Goal: Task Accomplishment & Management: Complete application form

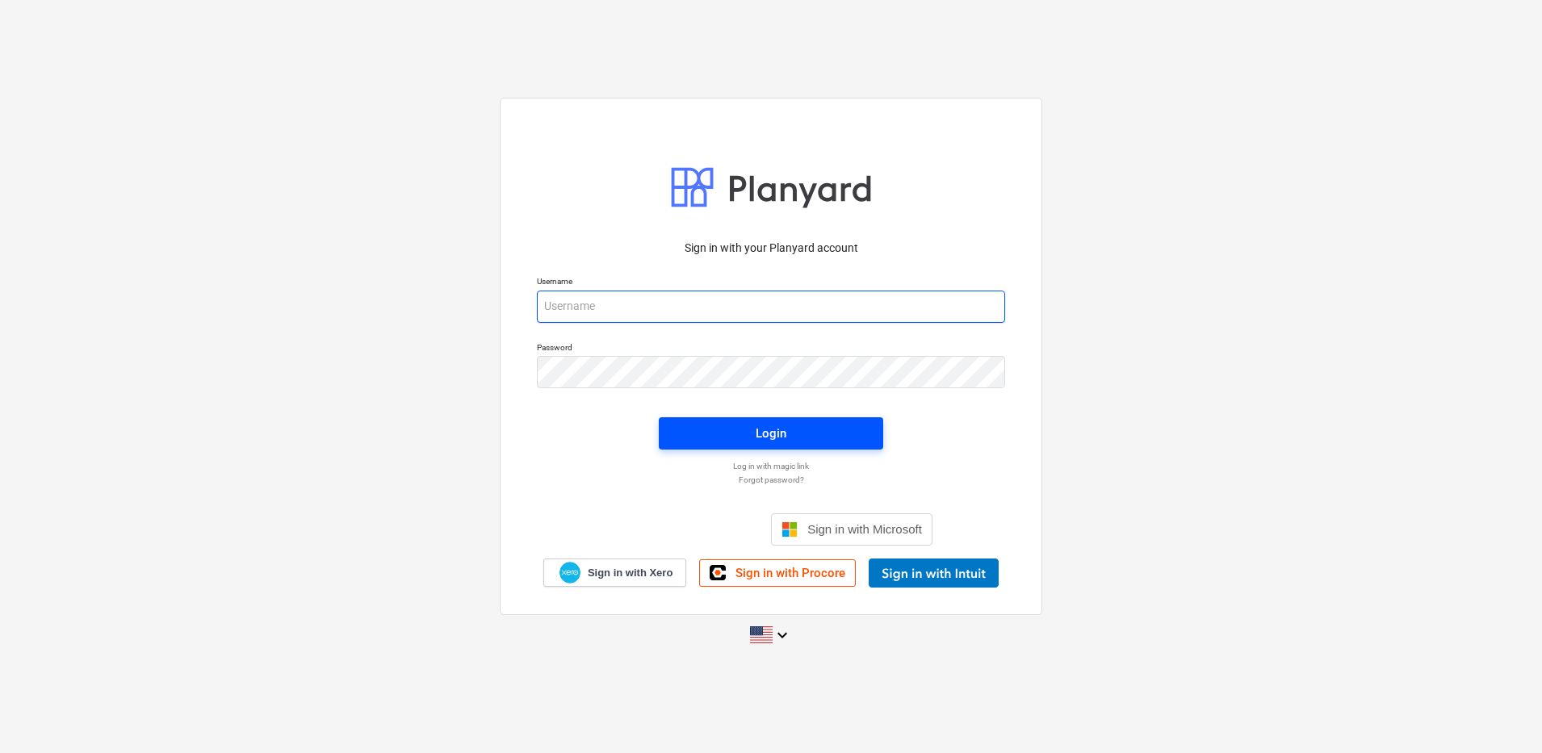
type input "[PERSON_NAME][EMAIL_ADDRESS][DOMAIN_NAME]"
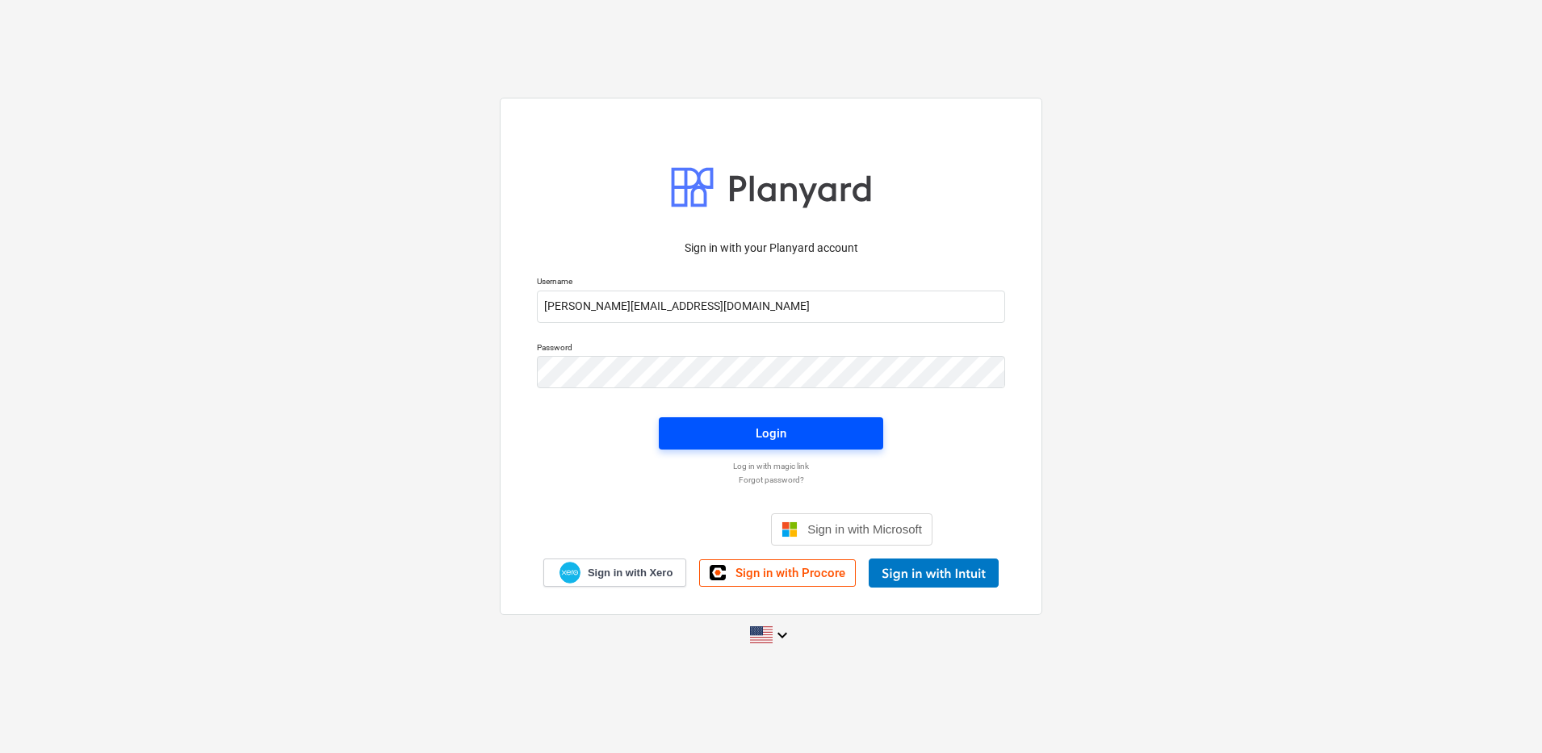
click at [787, 445] on button "Login" at bounding box center [771, 433] width 224 height 32
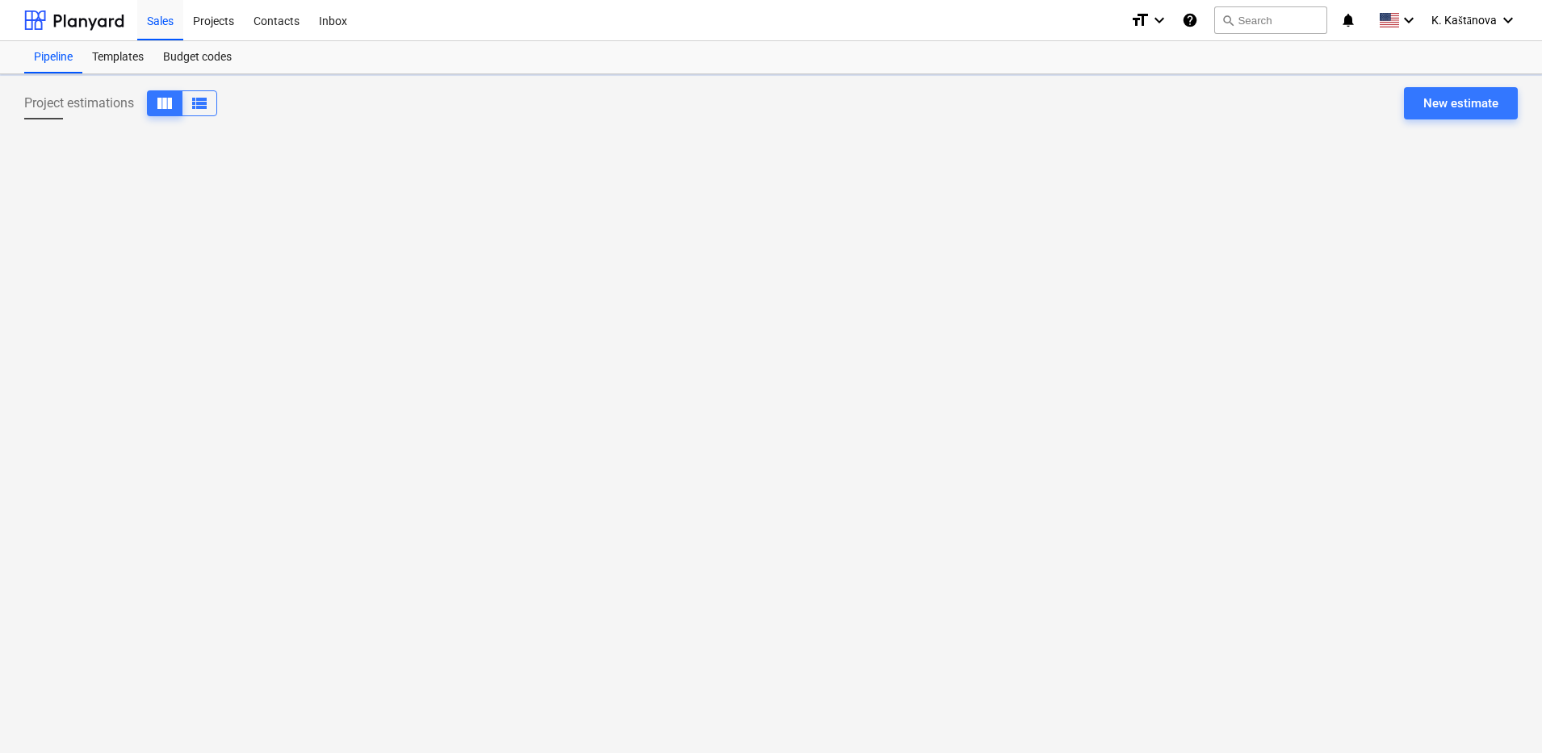
click at [799, 436] on div "Project estimations view_column view_list New estimate" at bounding box center [771, 413] width 1542 height 679
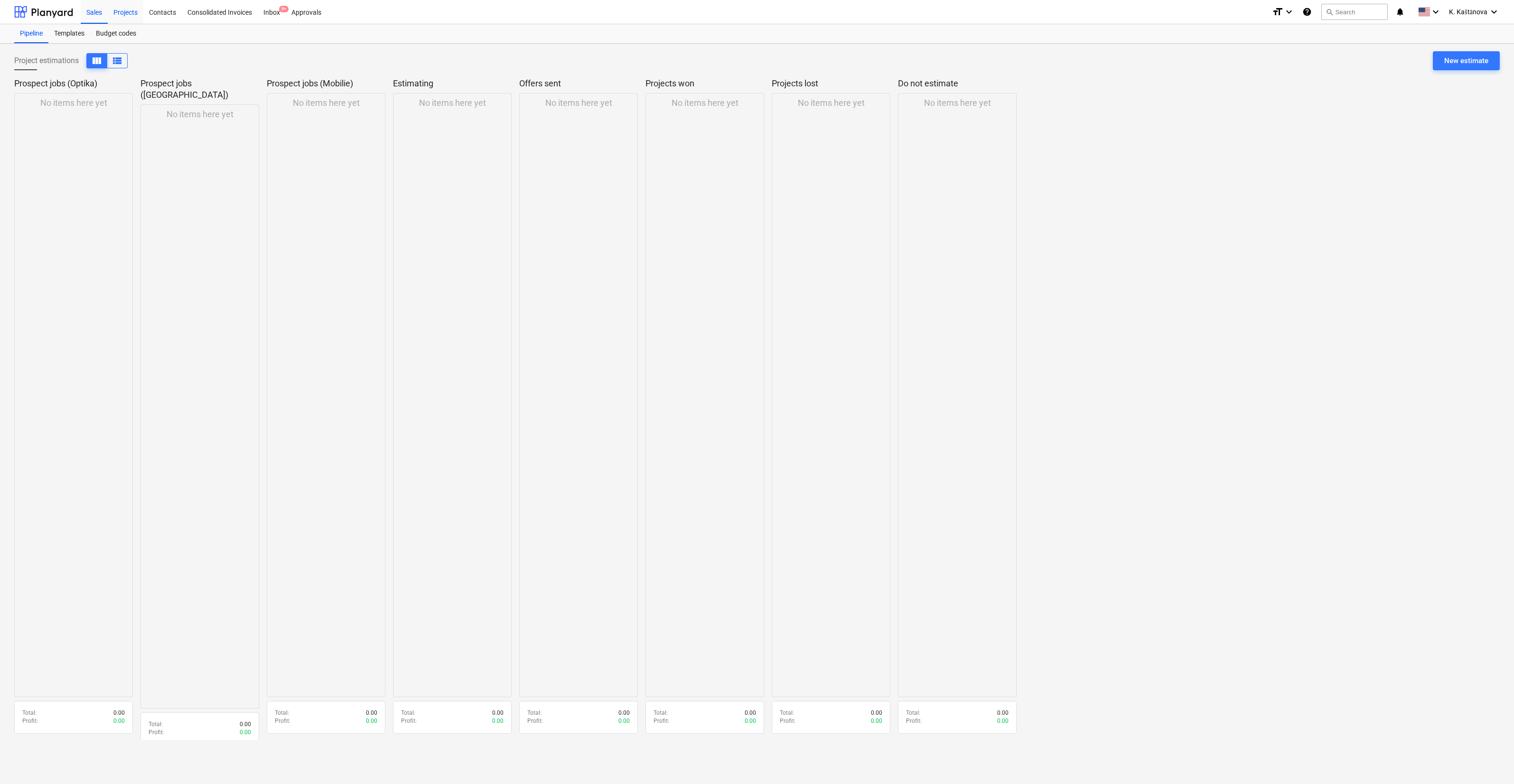
click at [121, 12] on div "Projects" at bounding box center [125, 11] width 36 height 24
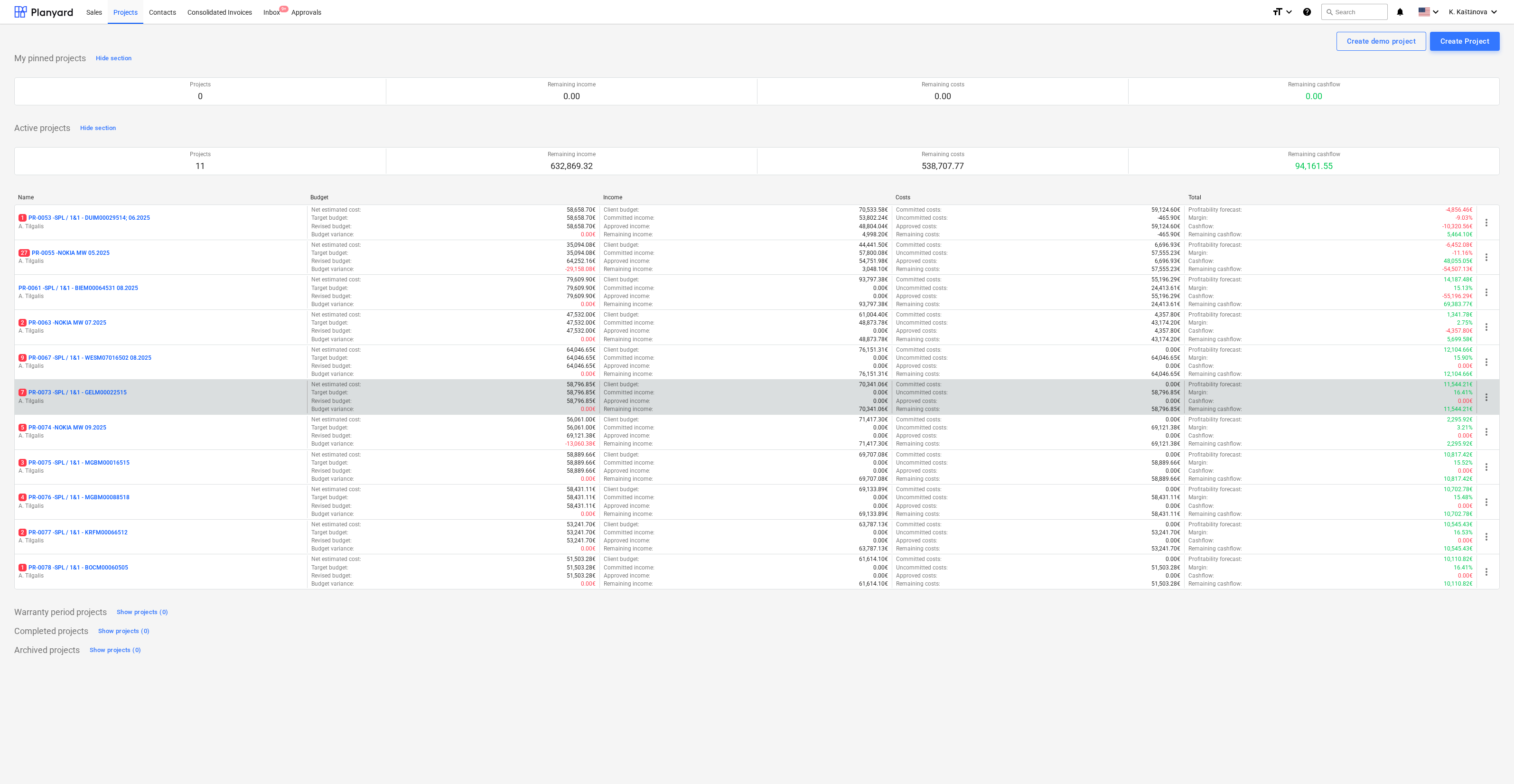
click at [199, 391] on div "7 PR-0073 - SPL / 1&1 - GELM00022515" at bounding box center [160, 393] width 285 height 8
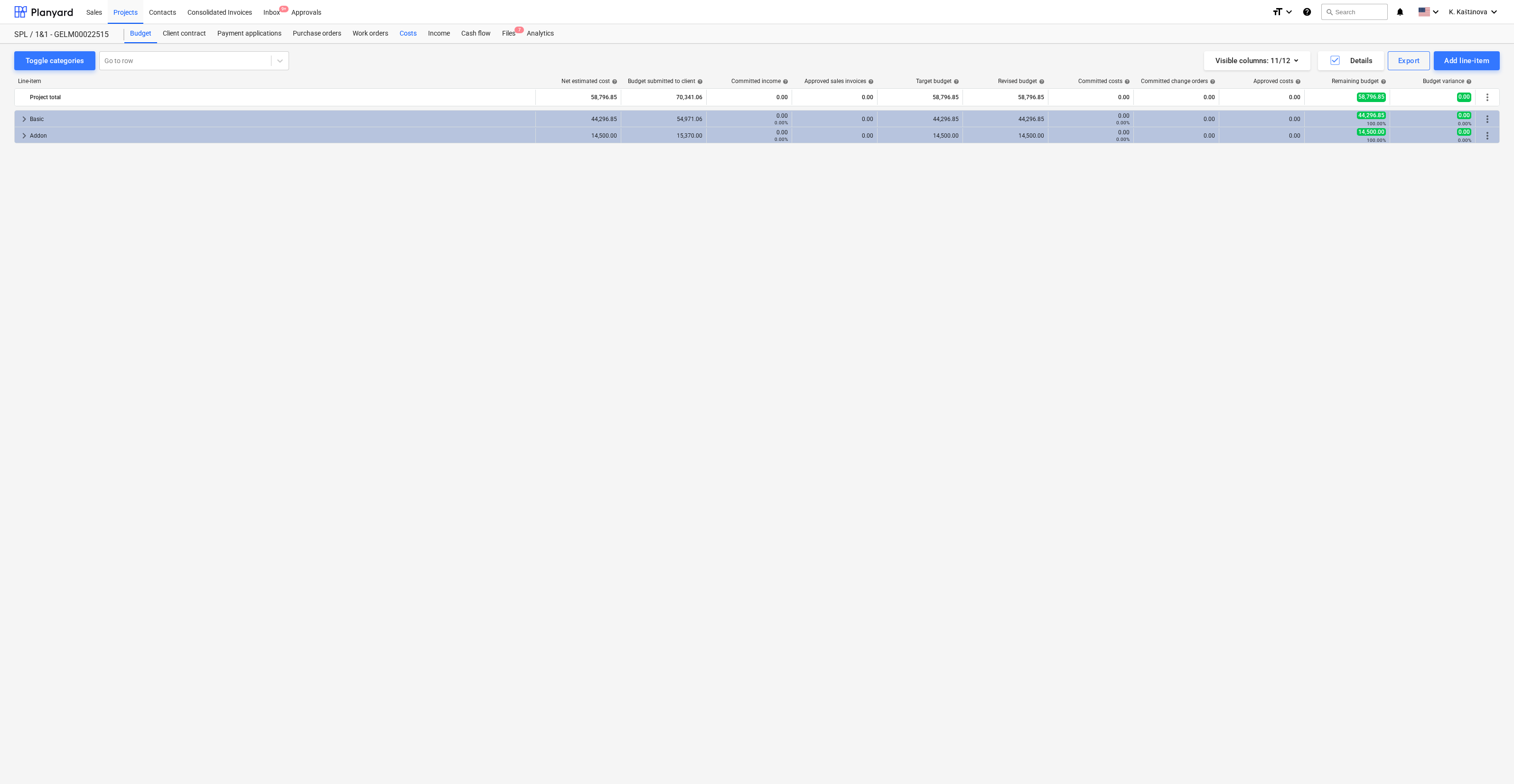
click at [415, 32] on div "Costs" at bounding box center [408, 33] width 28 height 19
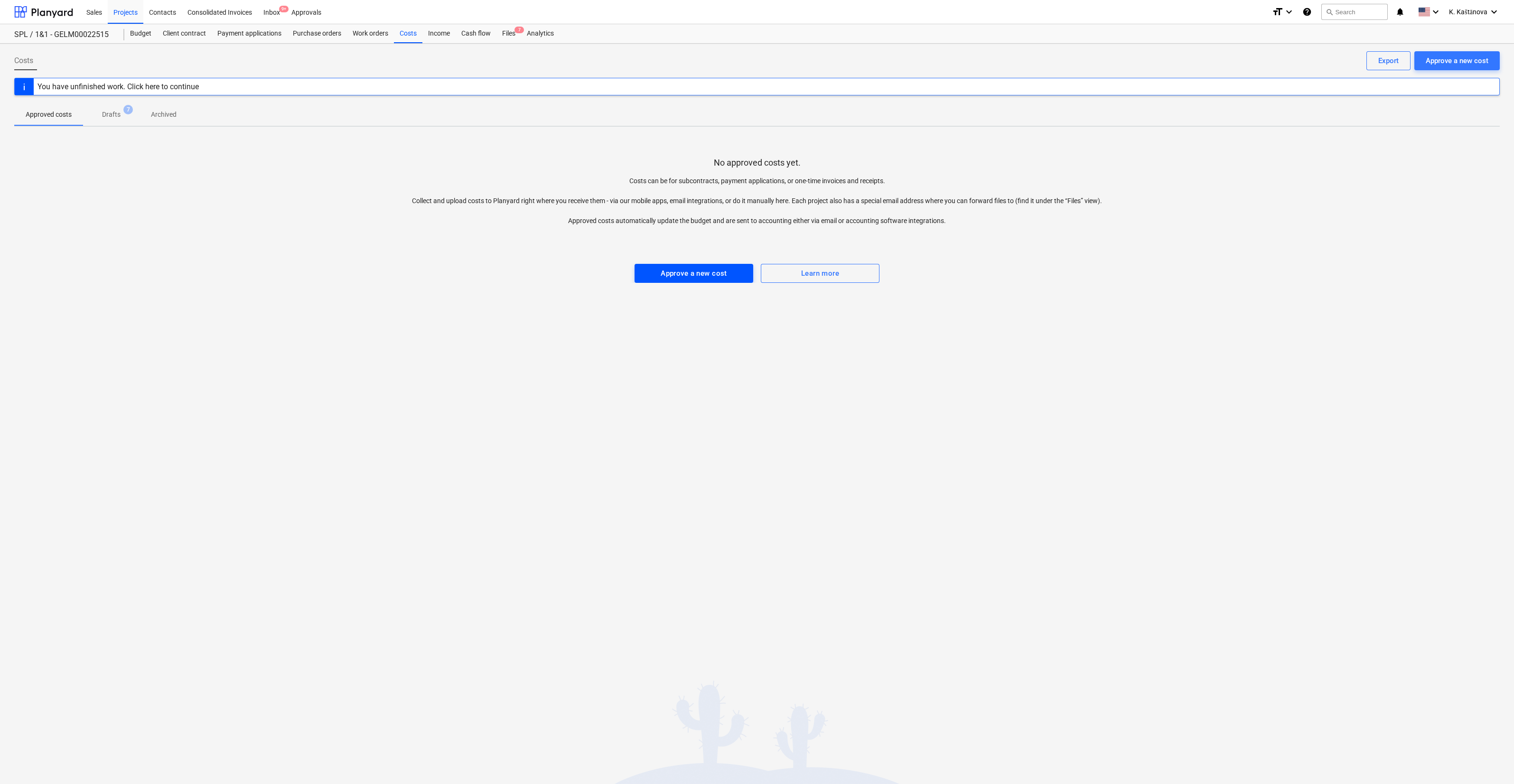
click at [652, 280] on button "Approve a new cost" at bounding box center [694, 273] width 119 height 19
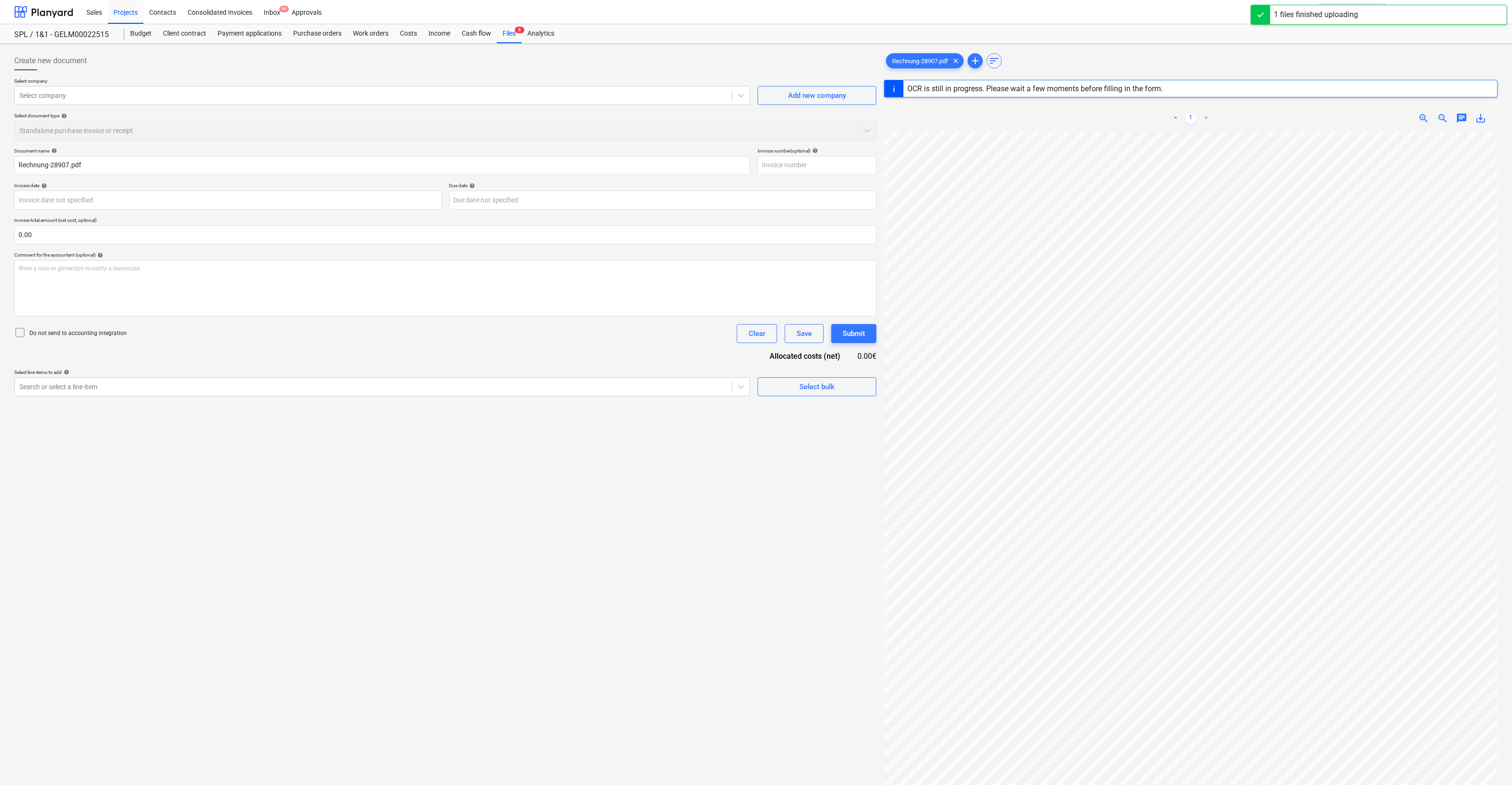
type input "28907"
type input "[DATE]"
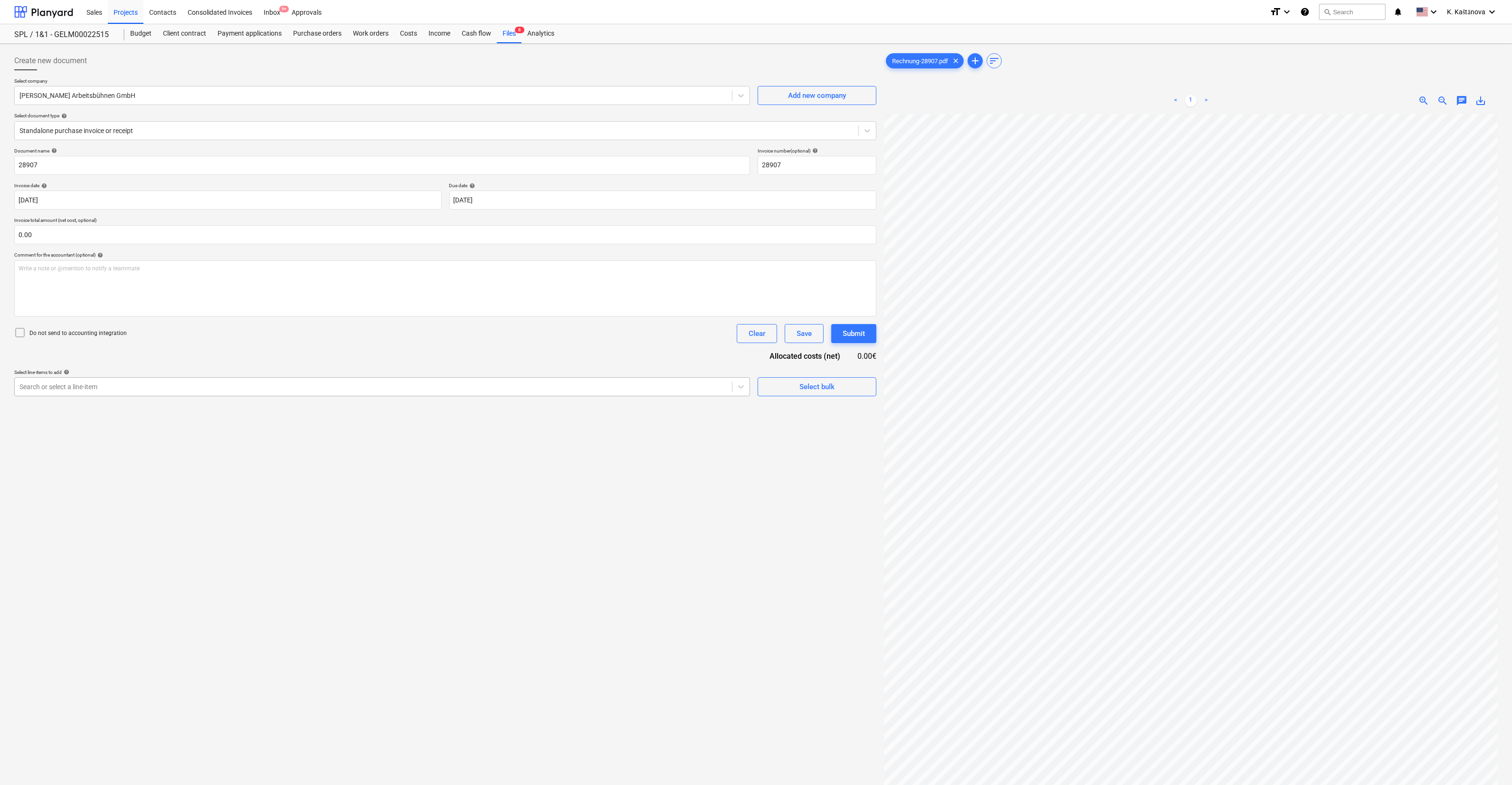
click at [108, 377] on div "Search or select a line-item" at bounding box center [382, 387] width 736 height 19
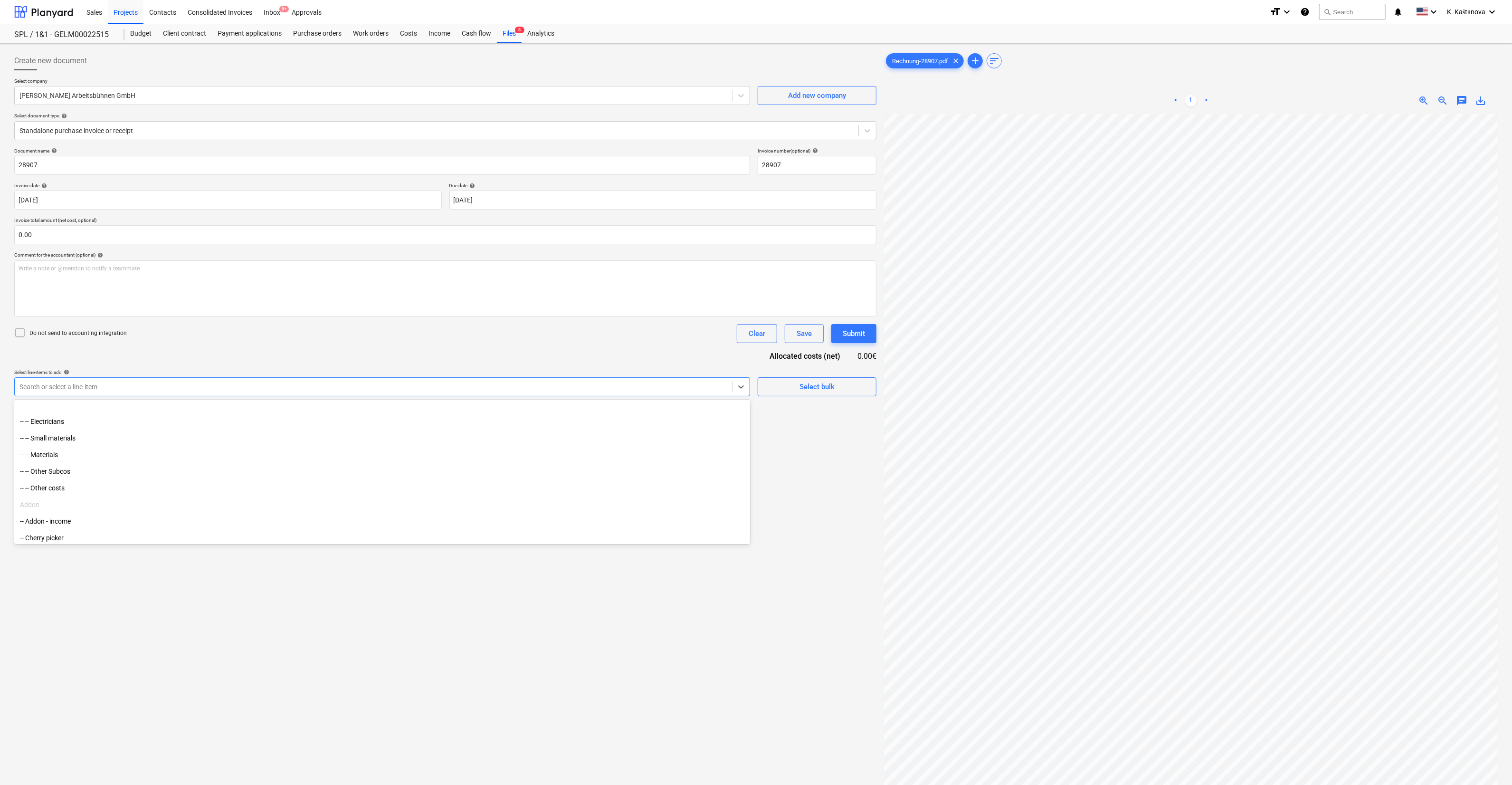
scroll to position [273, 0]
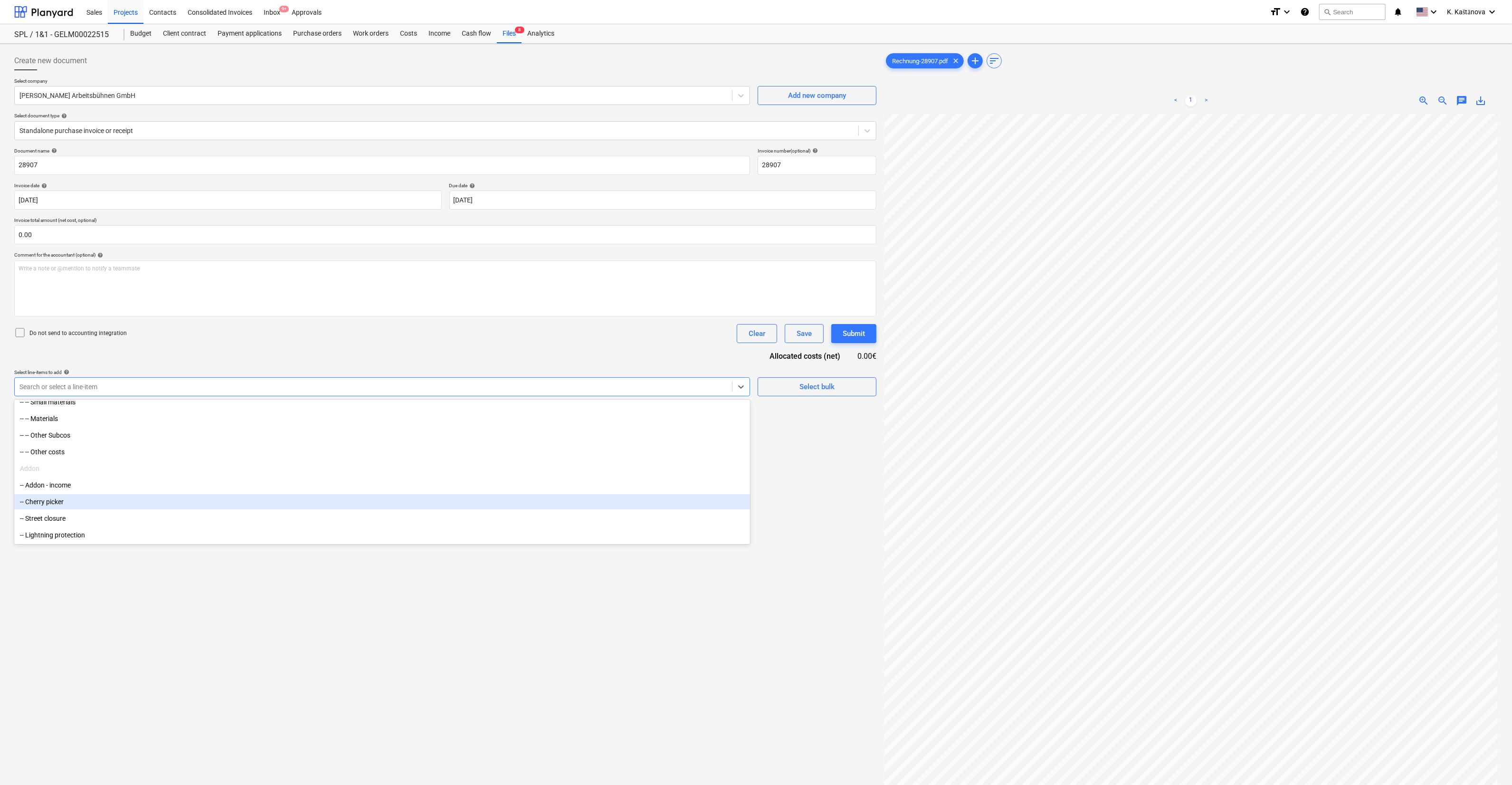
click at [92, 443] on div "-- Cherry picker" at bounding box center [382, 502] width 736 height 15
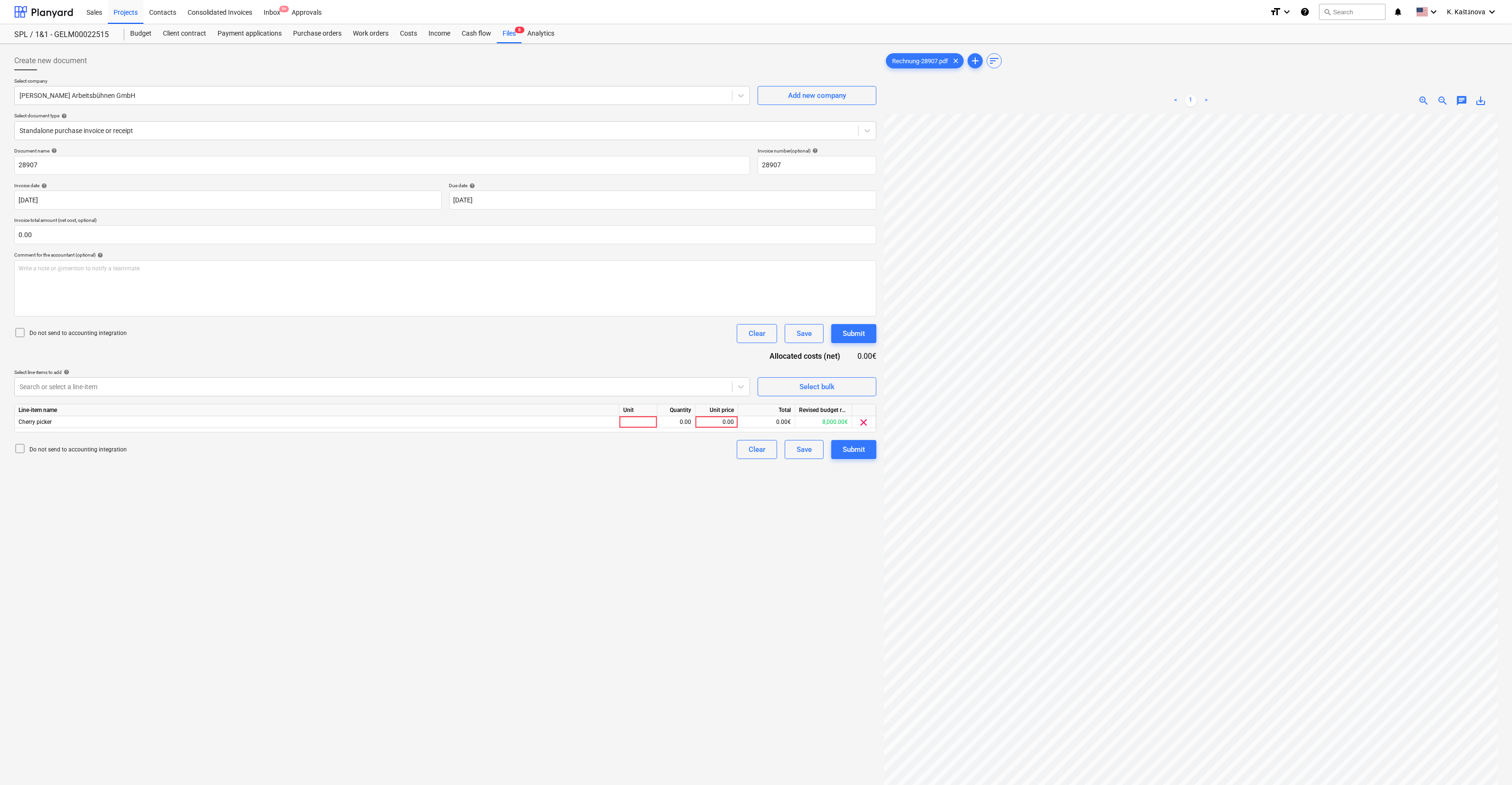
click at [185, 443] on div "Create new document Select company [PERSON_NAME] Arbeitsbühnen GmbH Add new com…" at bounding box center [445, 462] width 870 height 829
click at [74, 233] on input "text" at bounding box center [445, 235] width 862 height 19
click at [55, 236] on input "text" at bounding box center [445, 235] width 862 height 19
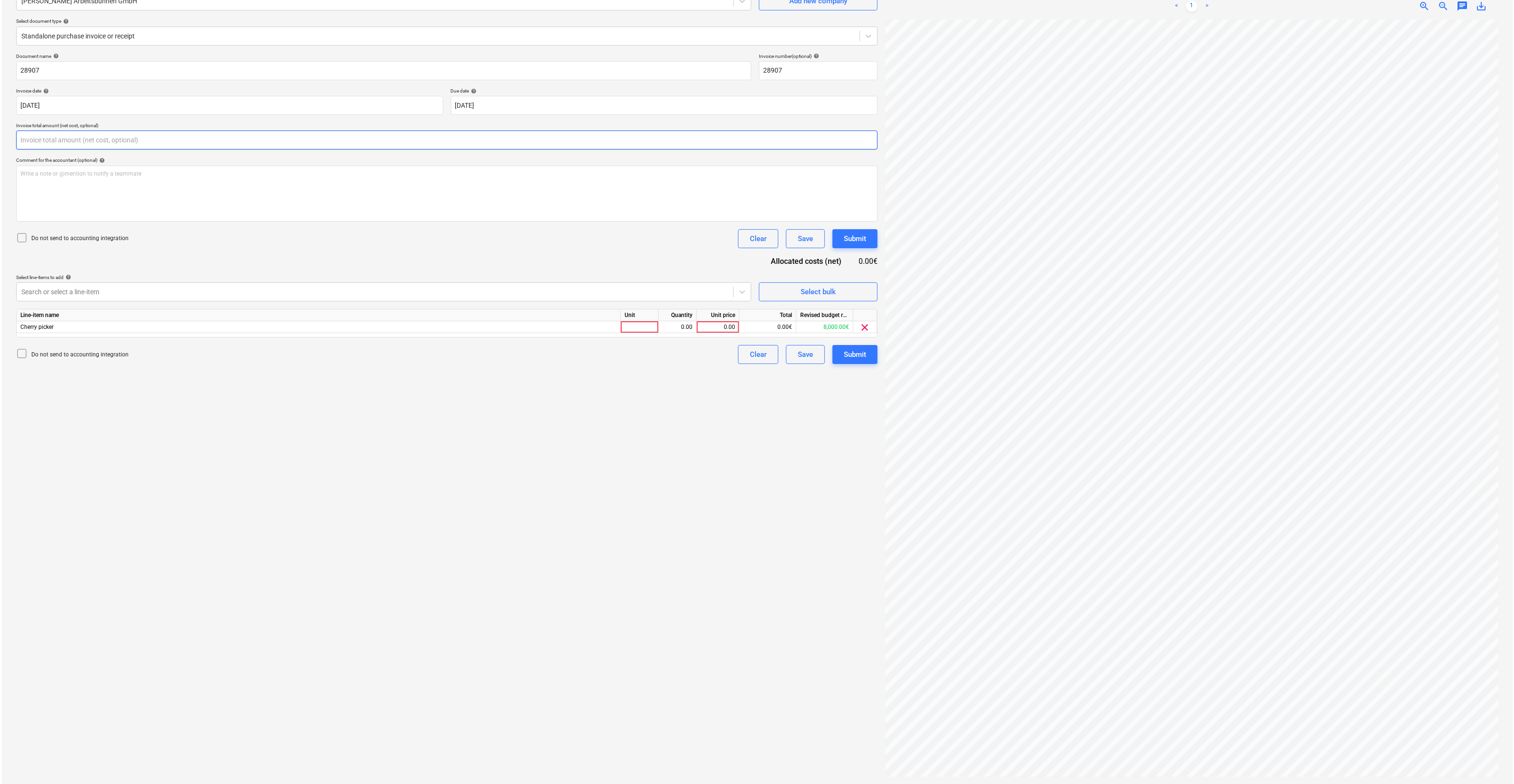
scroll to position [0, 0]
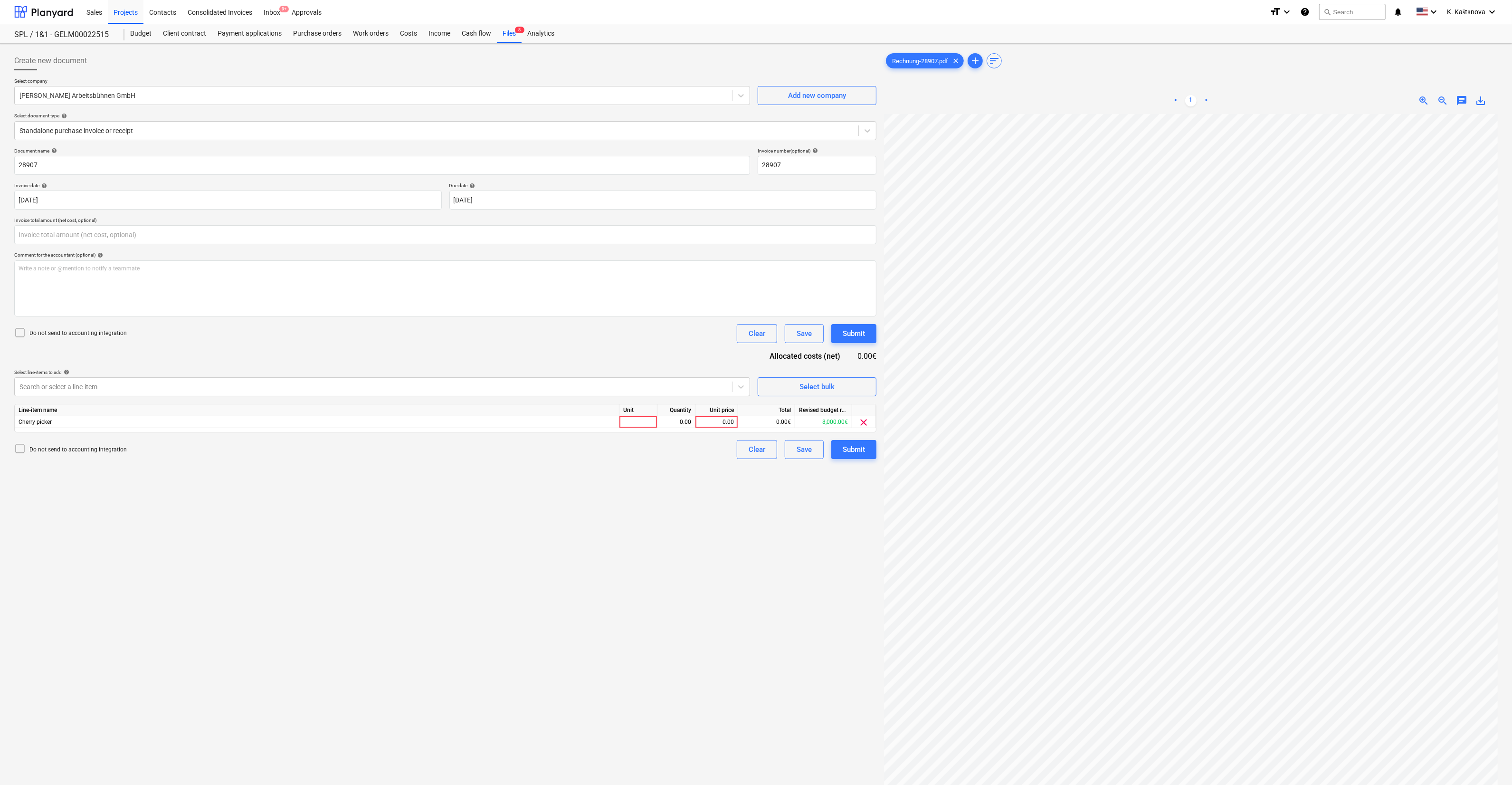
type input "0.00"
click at [103, 400] on div "Document name help 28907 Invoice number (optional) help 28907 Invoice date help…" at bounding box center [445, 303] width 862 height 311
click at [64, 233] on input "text" at bounding box center [445, 235] width 862 height 19
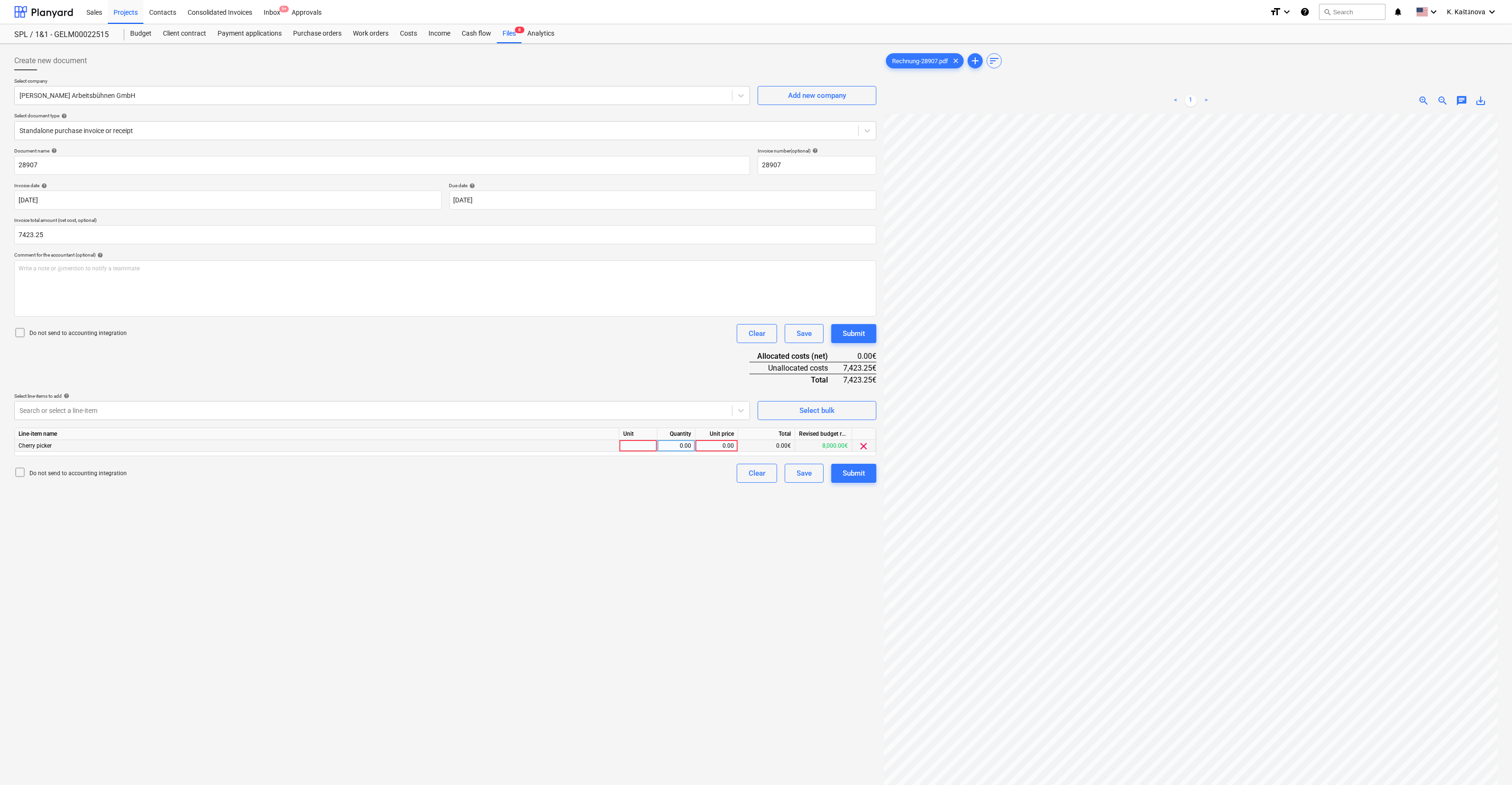
type input "7,423.25"
click at [633, 441] on div at bounding box center [638, 446] width 38 height 12
type input "Objekts"
type input "7423.25"
click at [758, 443] on div "Create new document Select company [PERSON_NAME] Arbeitsbühnen GmbH Add new com…" at bounding box center [445, 462] width 870 height 829
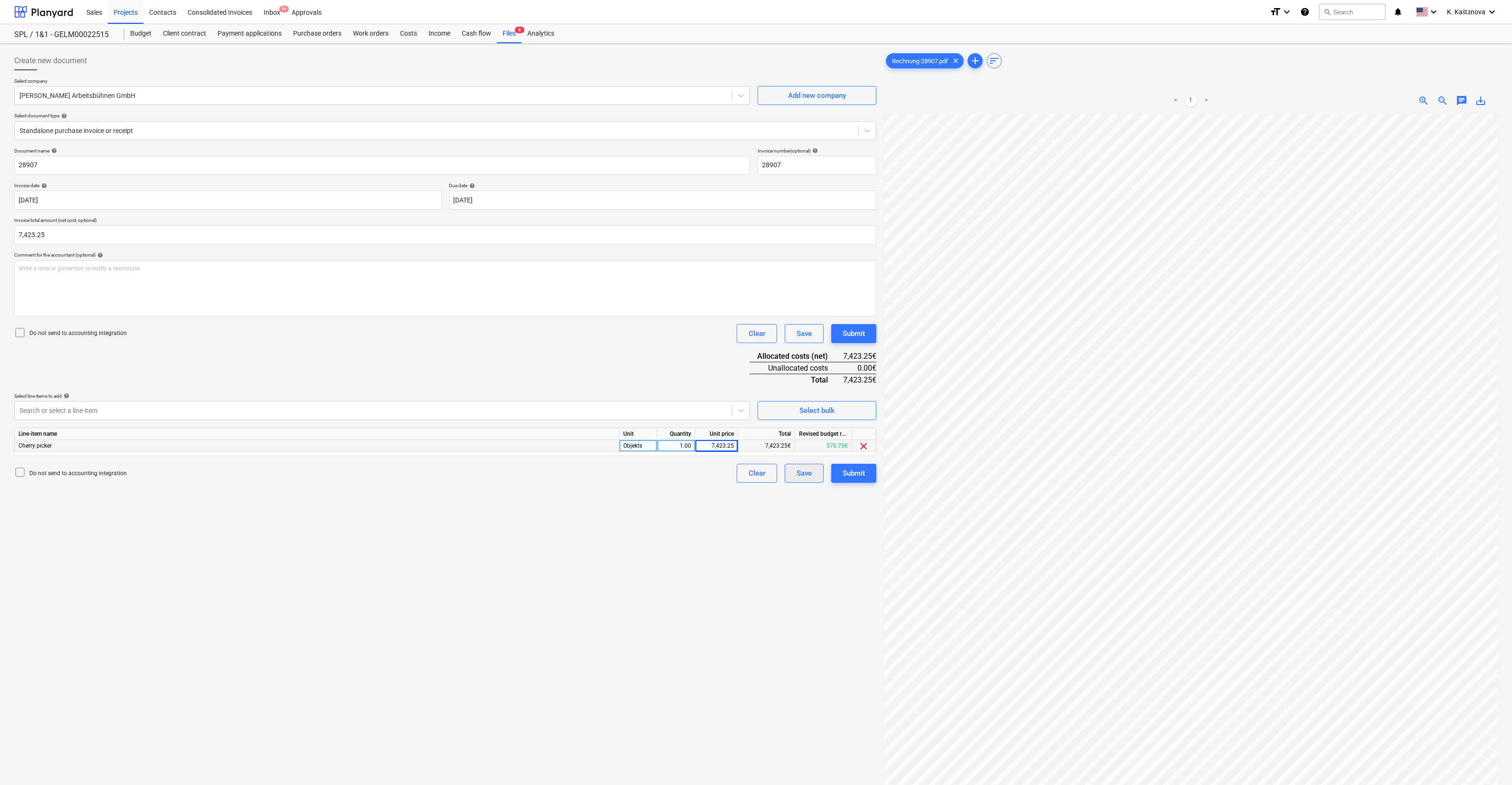
click at [811, 443] on div "Save" at bounding box center [804, 473] width 15 height 12
